Goal: Task Accomplishment & Management: Manage account settings

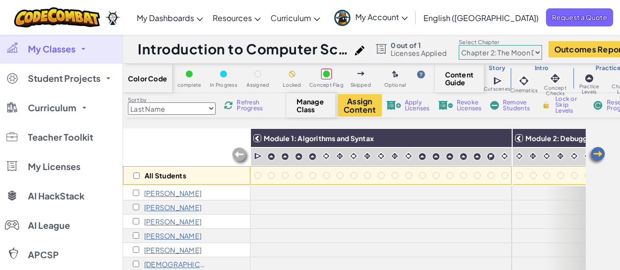
select select "5d8a57abe8919b28d5113af1"
click at [77, 49] on link "My Classes" at bounding box center [61, 48] width 123 height 29
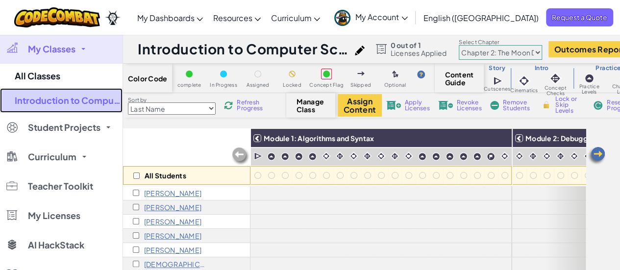
click at [54, 97] on link "Introduction to Computer Science 25-26" at bounding box center [61, 100] width 123 height 25
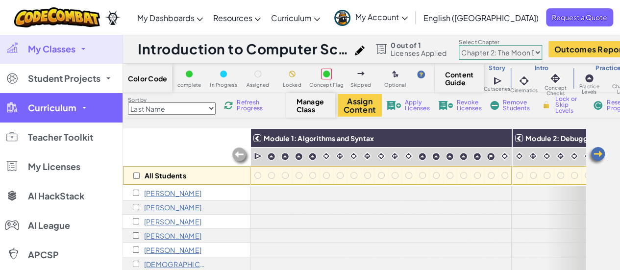
click at [55, 105] on span "Curriculum" at bounding box center [52, 107] width 49 height 9
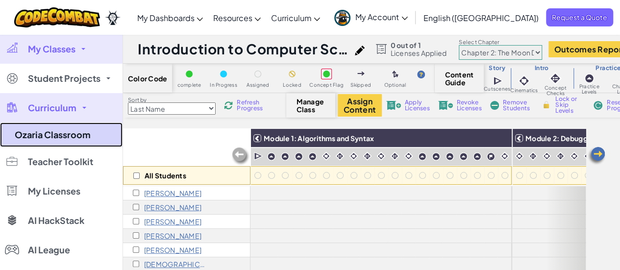
click at [47, 139] on link "Ozaria Classroom" at bounding box center [61, 135] width 123 height 25
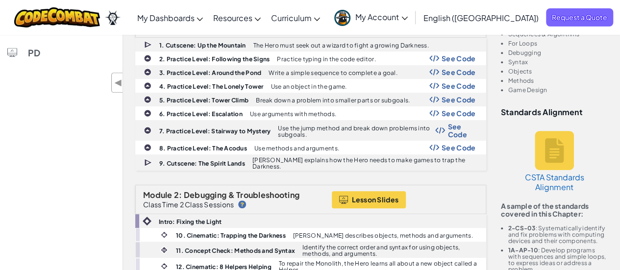
scroll to position [196, 0]
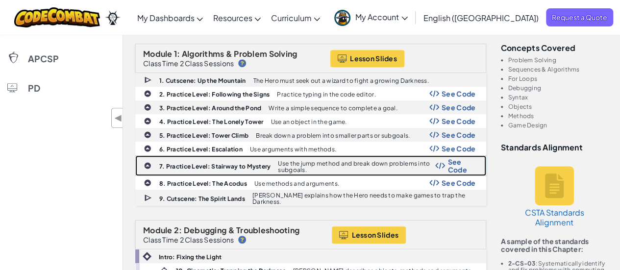
click at [458, 158] on span "See Code" at bounding box center [461, 166] width 28 height 16
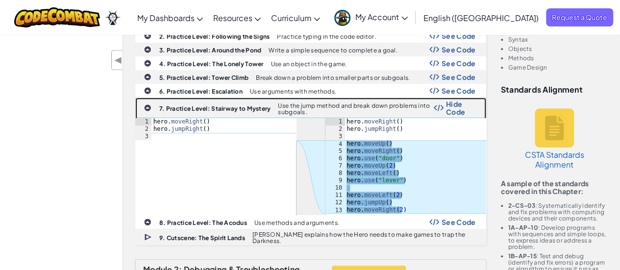
scroll to position [0, 0]
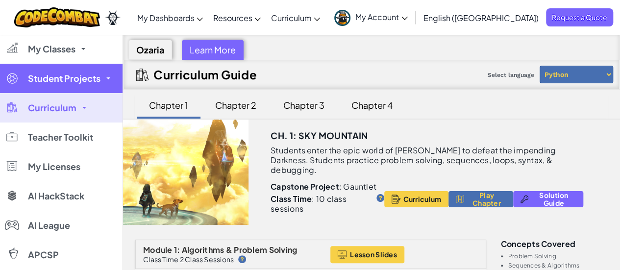
click at [83, 86] on link "Student Projects" at bounding box center [61, 78] width 123 height 29
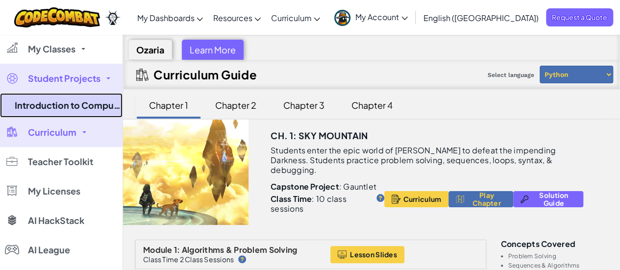
click at [73, 105] on link "Introduction to Computer Science 25-26" at bounding box center [61, 105] width 123 height 25
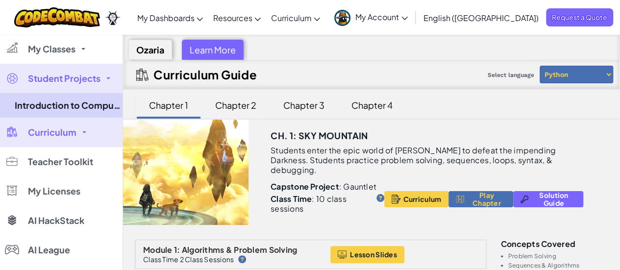
select select "5d8a57abe8919b28d5113af1"
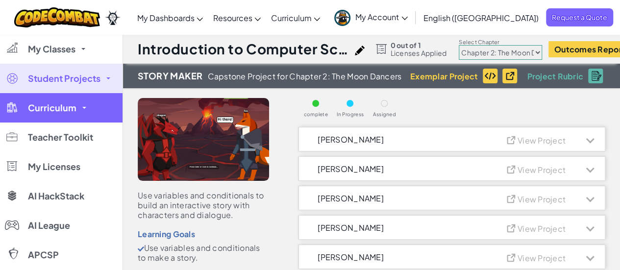
click at [67, 100] on link "Curriculum" at bounding box center [61, 107] width 123 height 29
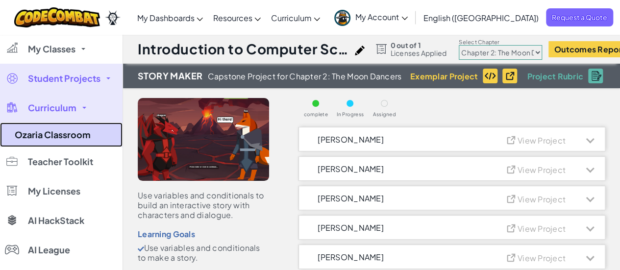
click at [59, 137] on link "Ozaria Classroom" at bounding box center [61, 135] width 123 height 25
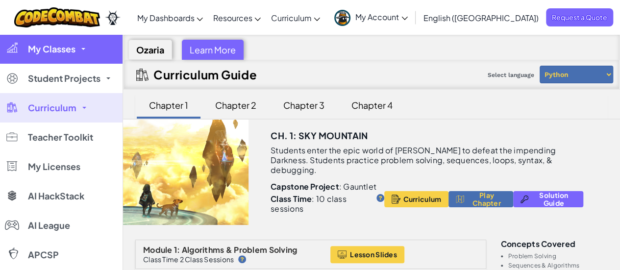
click at [45, 46] on span "My Classes" at bounding box center [52, 49] width 48 height 9
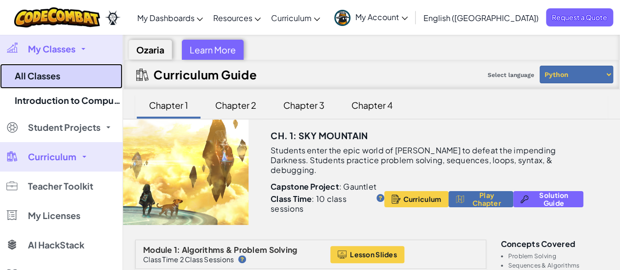
click at [46, 82] on link "All Classes" at bounding box center [61, 76] width 123 height 25
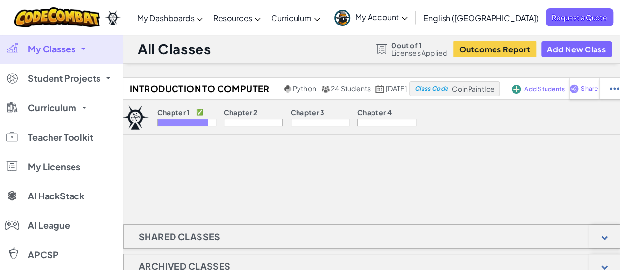
scroll to position [3, 0]
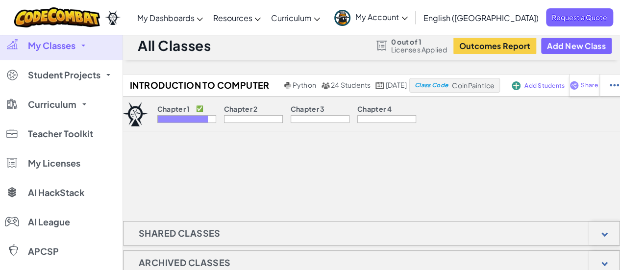
click at [79, 52] on link "My Classes" at bounding box center [61, 45] width 123 height 29
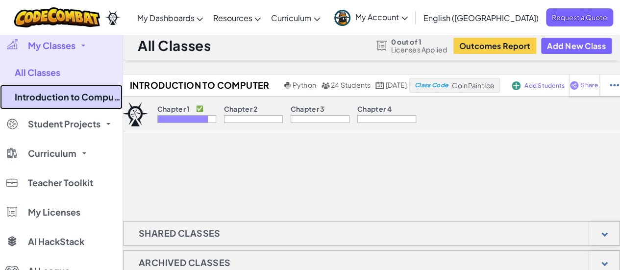
click at [58, 96] on link "Introduction to Computer Science 25-26" at bounding box center [61, 97] width 123 height 25
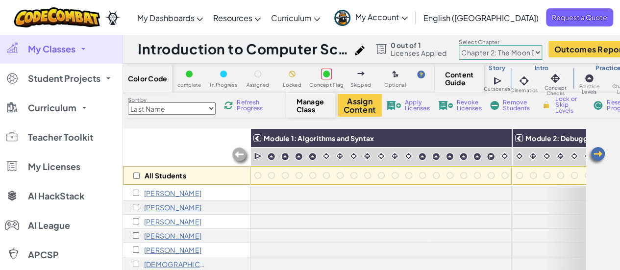
click at [509, 56] on select "Chapter 1: Sky Mountain Chapter 2: The Moon Dancers Chapter 3: The Phoenix Land…" at bounding box center [500, 52] width 83 height 15
select select "5d41d731a8d1836b5aa3cba1"
click at [467, 45] on select "Chapter 1: Sky Mountain Chapter 2: The Moon Dancers Chapter 3: The Phoenix Land…" at bounding box center [500, 52] width 83 height 15
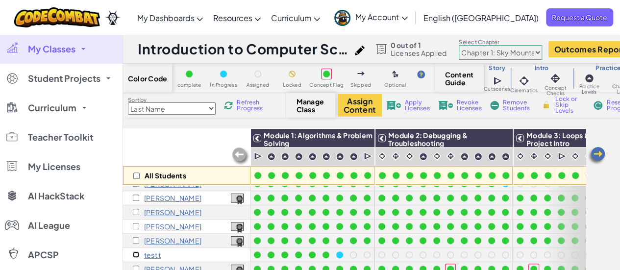
click at [135, 251] on input "checkbox" at bounding box center [136, 254] width 6 height 6
click at [563, 108] on span "Lock or Skip Levels" at bounding box center [569, 105] width 29 height 18
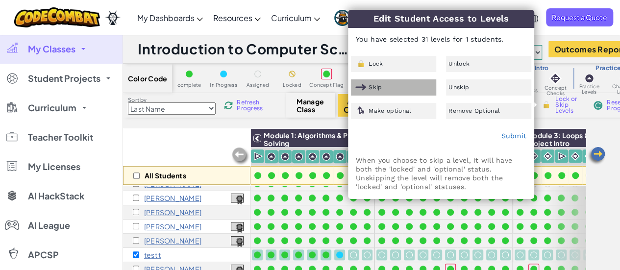
click at [399, 87] on div "Skip" at bounding box center [393, 87] width 85 height 16
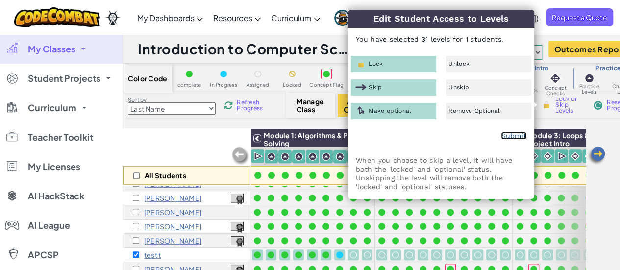
click at [510, 139] on link "Submit" at bounding box center [513, 136] width 25 height 8
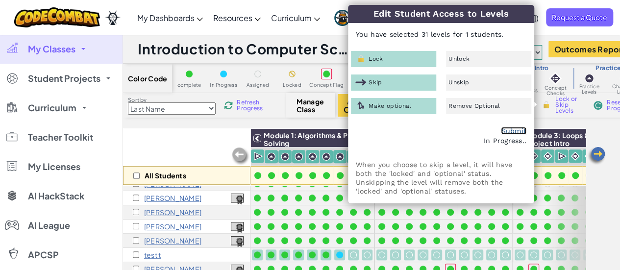
checkbox input "false"
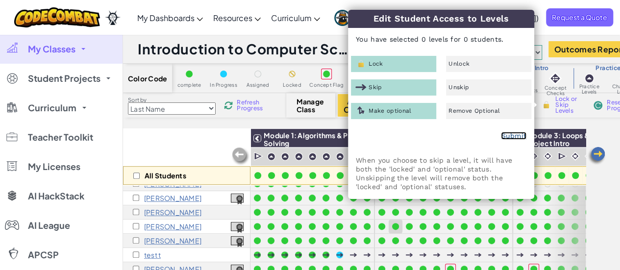
scroll to position [229, 101]
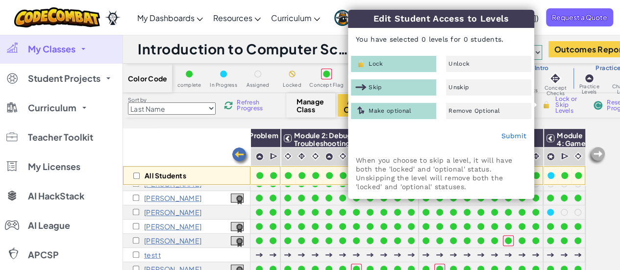
click at [173, 131] on div "All Students" at bounding box center [186, 156] width 127 height 57
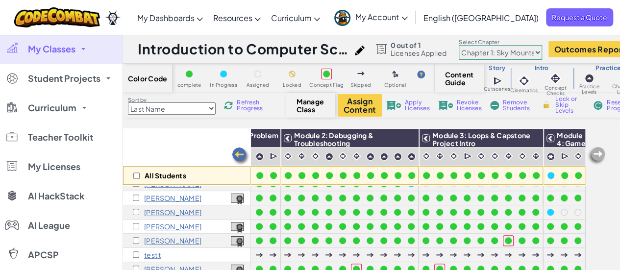
click at [528, 48] on select "Chapter 1: Sky Mountain Chapter 2: The Moon Dancers Chapter 3: The Phoenix Land…" at bounding box center [500, 52] width 83 height 15
select select "5d8a57abe8919b28d5113af1"
click at [467, 45] on select "Chapter 1: Sky Mountain Chapter 2: The Moon Dancers Chapter 3: The Phoenix Land…" at bounding box center [500, 52] width 83 height 15
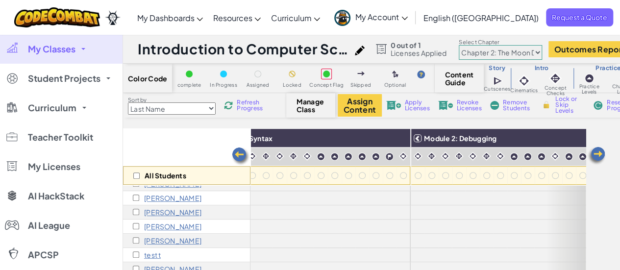
scroll to position [229, 0]
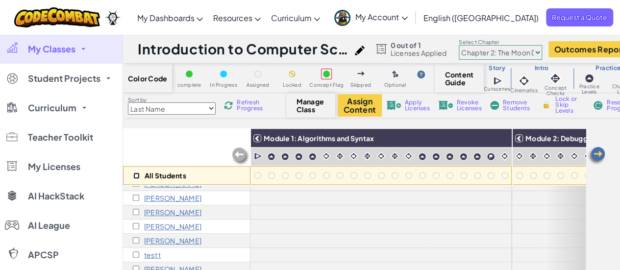
click at [133, 175] on input "checkbox" at bounding box center [136, 176] width 6 height 6
checkbox input "true"
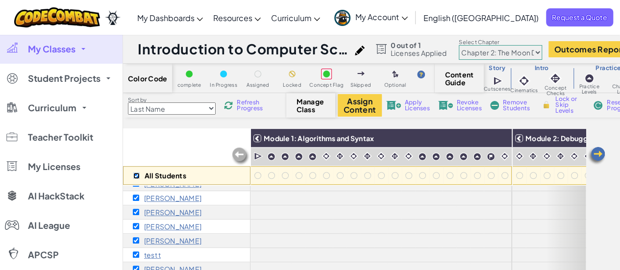
checkbox input "true"
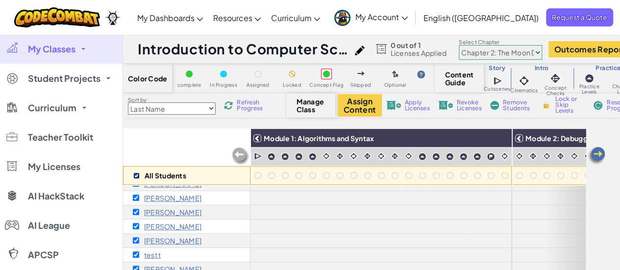
checkbox input "true"
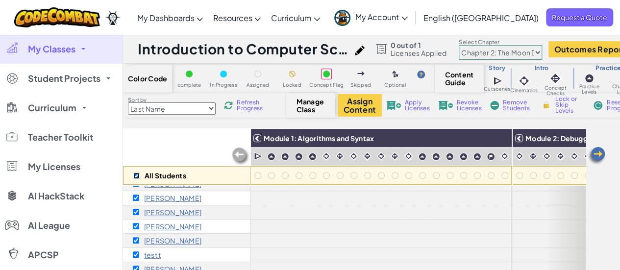
checkbox input "true"
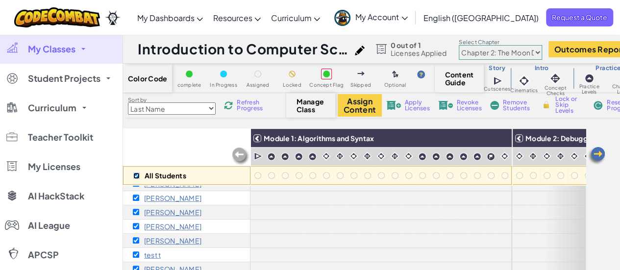
checkbox input "true"
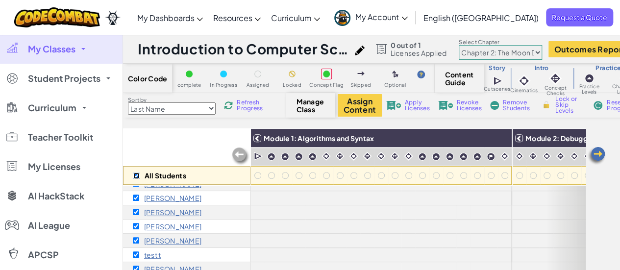
checkbox input "true"
click at [396, 105] on img at bounding box center [393, 105] width 15 height 9
click at [395, 108] on img at bounding box center [393, 105] width 15 height 9
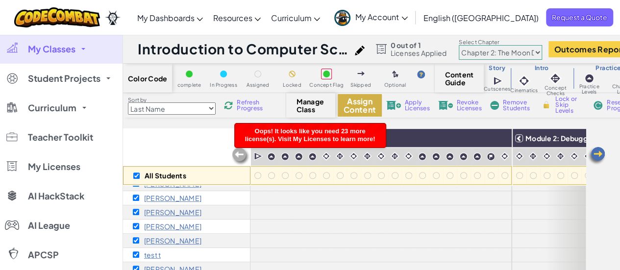
click at [344, 103] on button "Assign Content" at bounding box center [360, 105] width 44 height 23
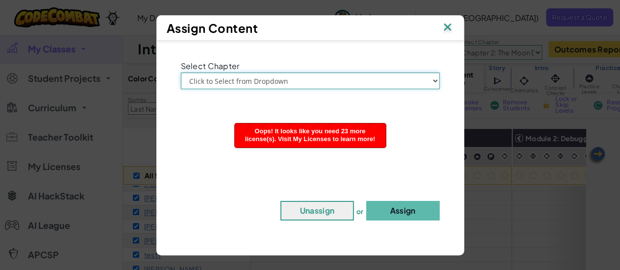
click at [340, 75] on select "Click to Select from Dropdown Chapter 1: [GEOGRAPHIC_DATA] Chapter 2: The Moon …" at bounding box center [310, 81] width 259 height 17
select select "Chapter 2: The Moon Dancers"
click at [181, 73] on select "Click to Select from Dropdown Chapter 1: [GEOGRAPHIC_DATA] Chapter 2: The Moon …" at bounding box center [310, 81] width 259 height 17
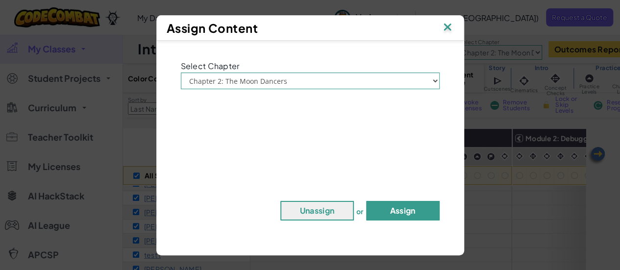
click at [419, 211] on button "Assign" at bounding box center [403, 211] width 74 height 20
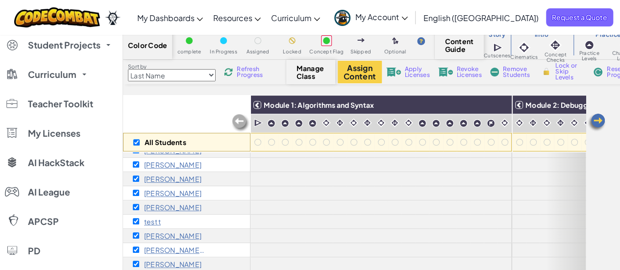
scroll to position [0, 0]
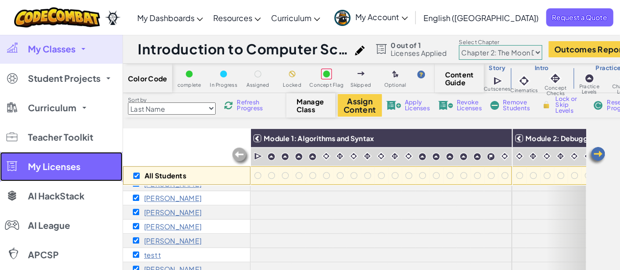
click at [58, 173] on link "My Licenses" at bounding box center [61, 166] width 123 height 29
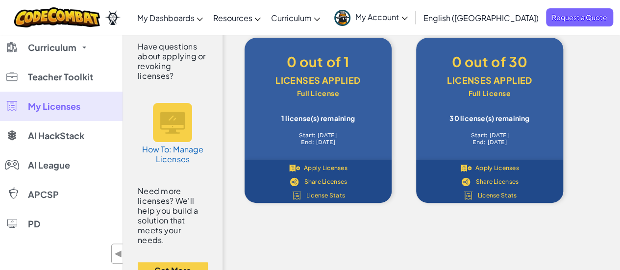
scroll to position [63, 0]
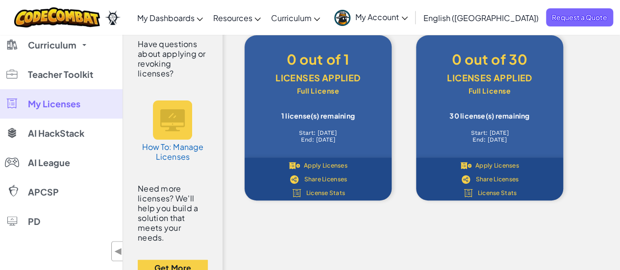
click at [464, 112] on div "30 license(s) remaining" at bounding box center [490, 116] width 118 height 8
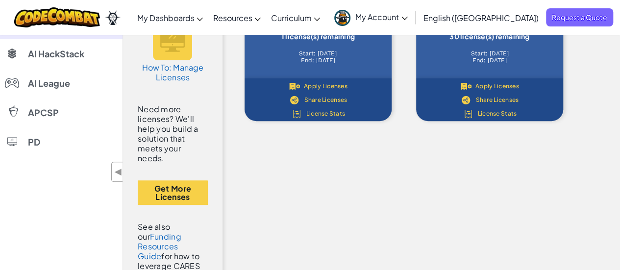
scroll to position [0, 0]
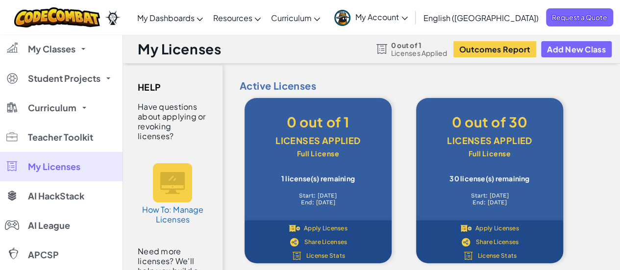
click at [488, 156] on div "Full License" at bounding box center [490, 153] width 118 height 7
click at [479, 227] on span "Apply Licenses" at bounding box center [497, 228] width 44 height 6
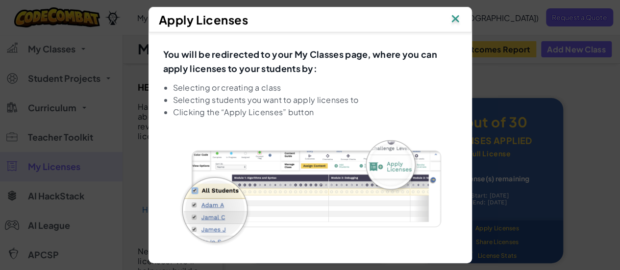
scroll to position [69, 0]
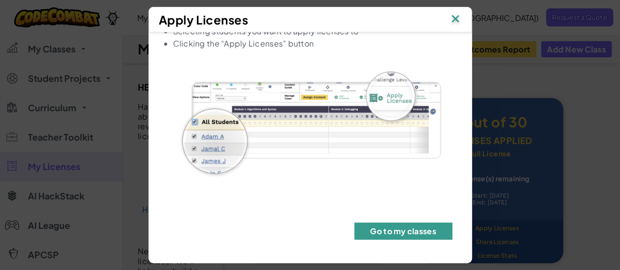
click at [382, 238] on button "Go to my classes" at bounding box center [403, 230] width 98 height 17
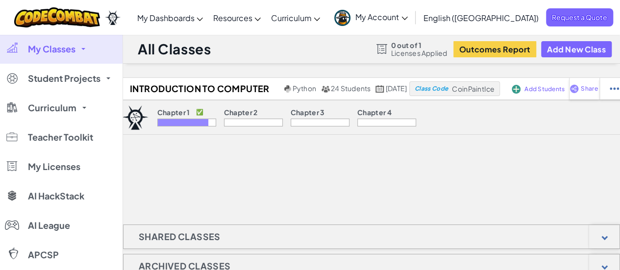
click at [450, 136] on div "Introduction to Computer Science 25-26 Python 24 Students [DATE] Class Code Coi…" at bounding box center [371, 126] width 497 height 98
